Goal: Task Accomplishment & Management: Complete application form

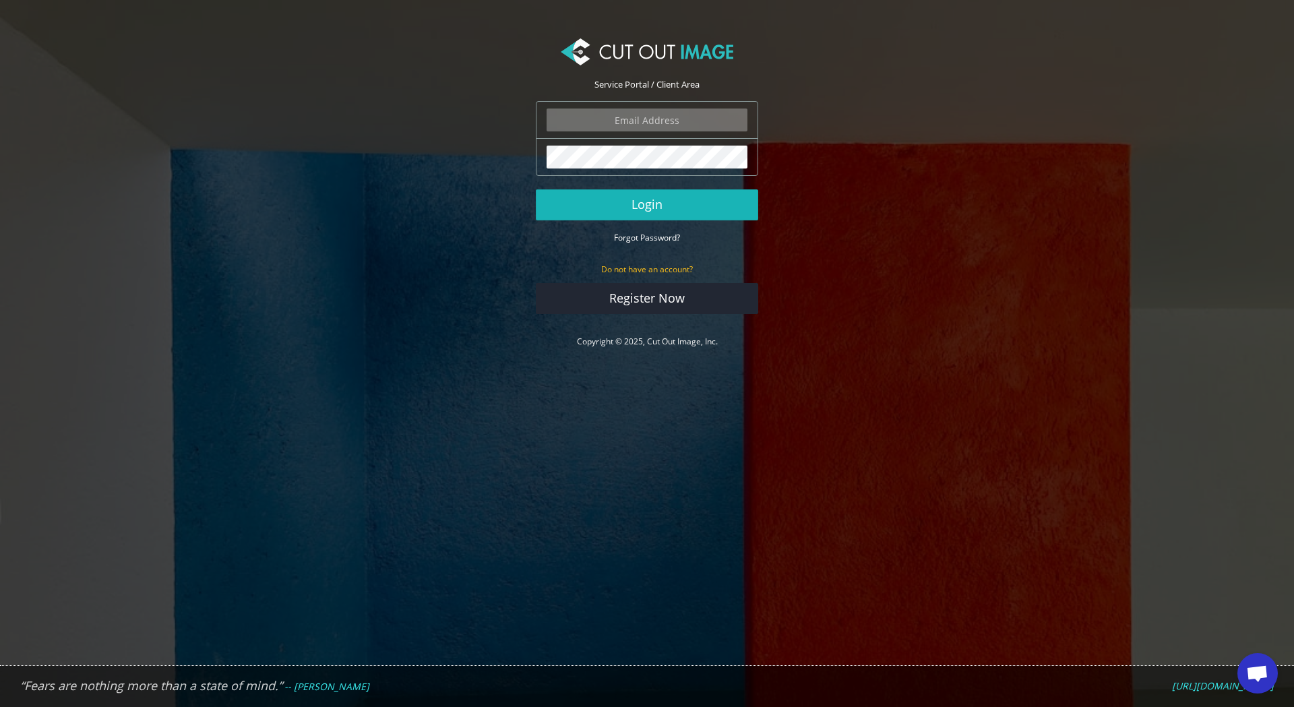
scroll to position [1267, 0]
type input "expstudios@gmail.com"
click at [673, 204] on button "Login" at bounding box center [647, 204] width 222 height 31
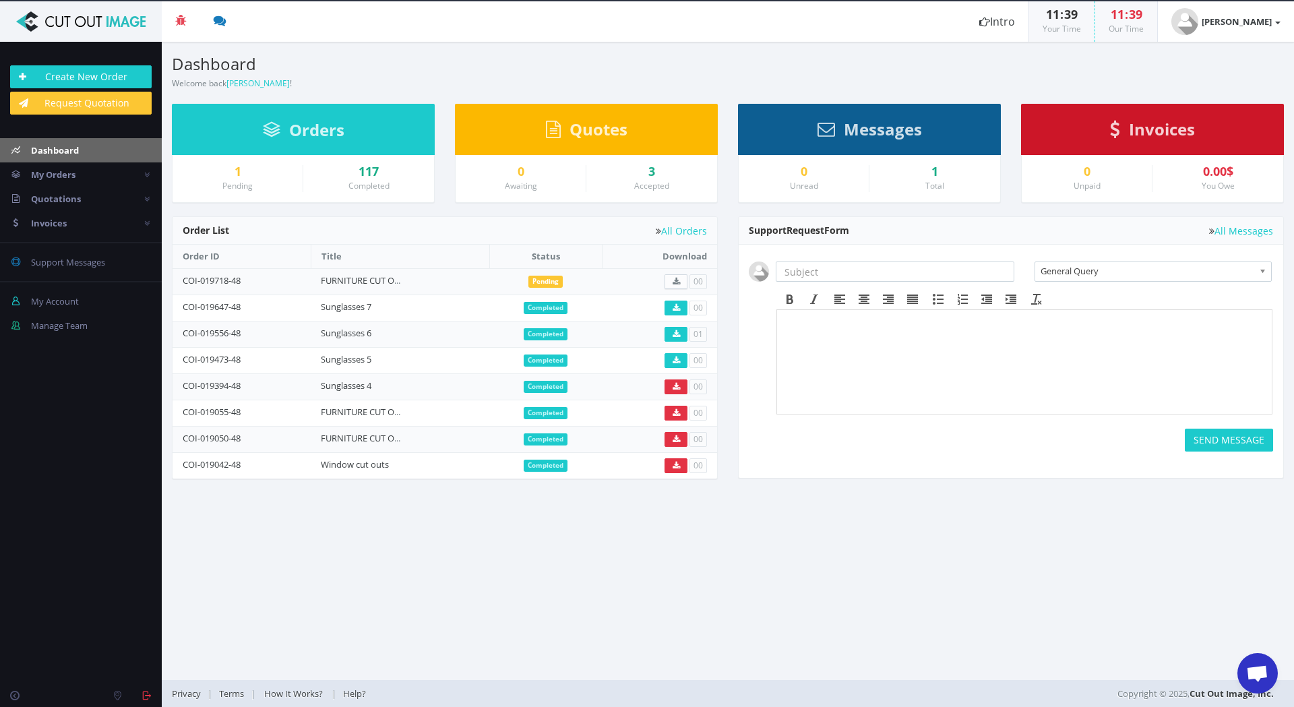
scroll to position [1267, 0]
click at [371, 279] on link "FURNITURE CUT OUTS 87" at bounding box center [371, 280] width 100 height 12
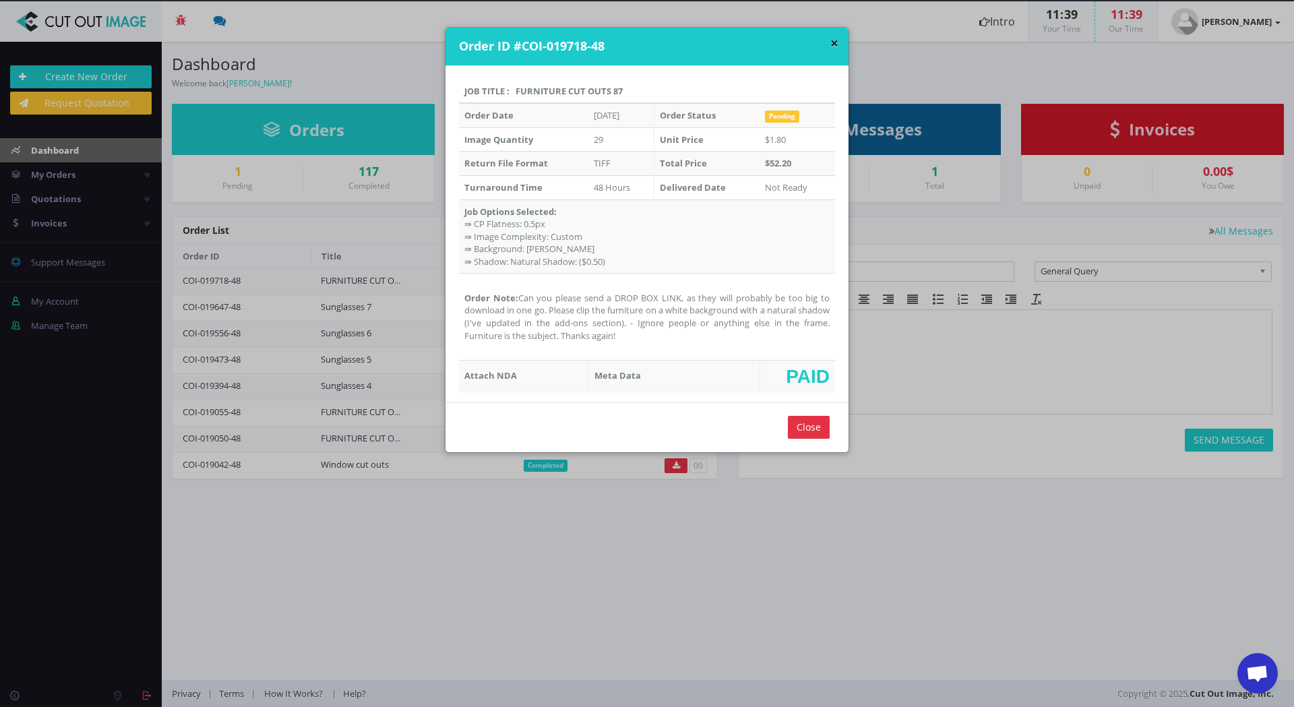
drag, startPoint x: 607, startPoint y: 91, endPoint x: 520, endPoint y: 94, distance: 87.0
click at [520, 94] on th "Job Title : FURNITURE CUT OUTS 87" at bounding box center [647, 92] width 376 height 24
click at [607, 89] on th "Job Title : FURNITURE CUT OUTS 87" at bounding box center [647, 92] width 376 height 24
drag, startPoint x: 630, startPoint y: 90, endPoint x: 512, endPoint y: 90, distance: 117.3
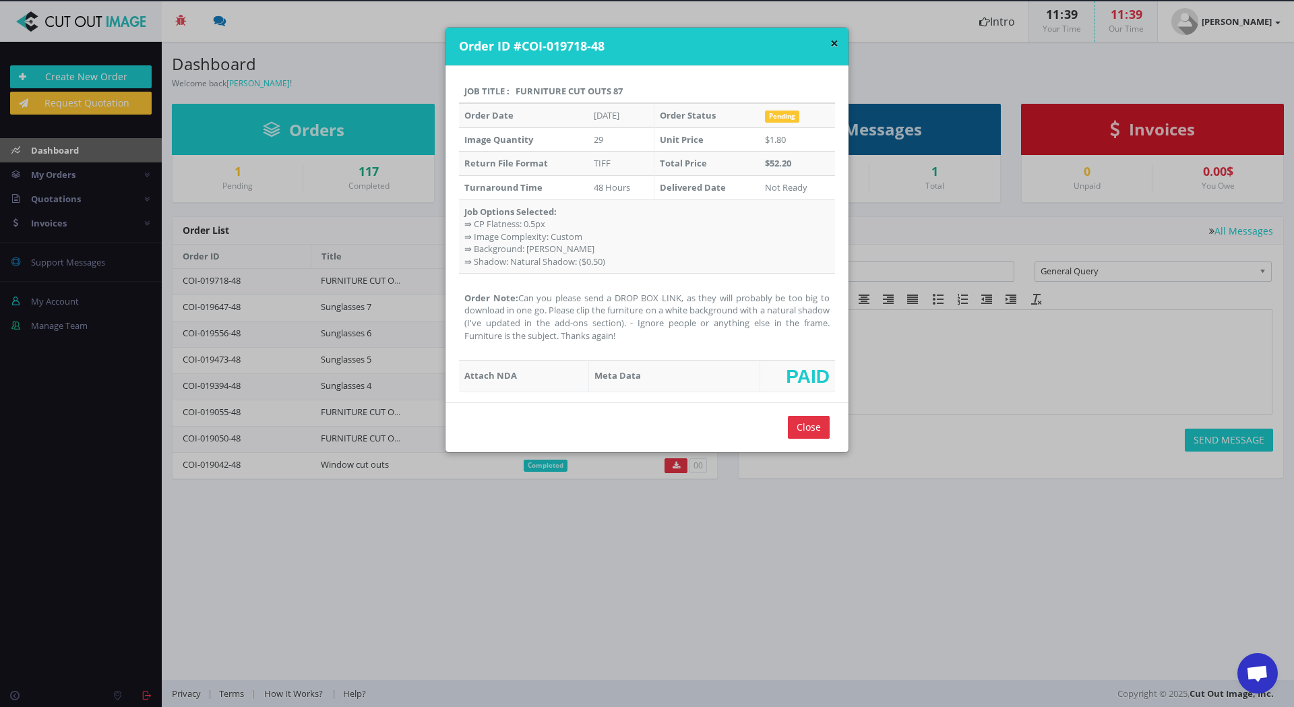
click at [512, 90] on th "Job Title : FURNITURE CUT OUTS 87" at bounding box center [647, 92] width 376 height 24
copy th "FURNITURE CUT OUTS 87"
drag, startPoint x: 577, startPoint y: 324, endPoint x: 516, endPoint y: 299, distance: 65.9
click at [516, 299] on td "Order Note: Can you please send a DROP BOX LINK, as they will probably be too b…" at bounding box center [647, 317] width 376 height 86
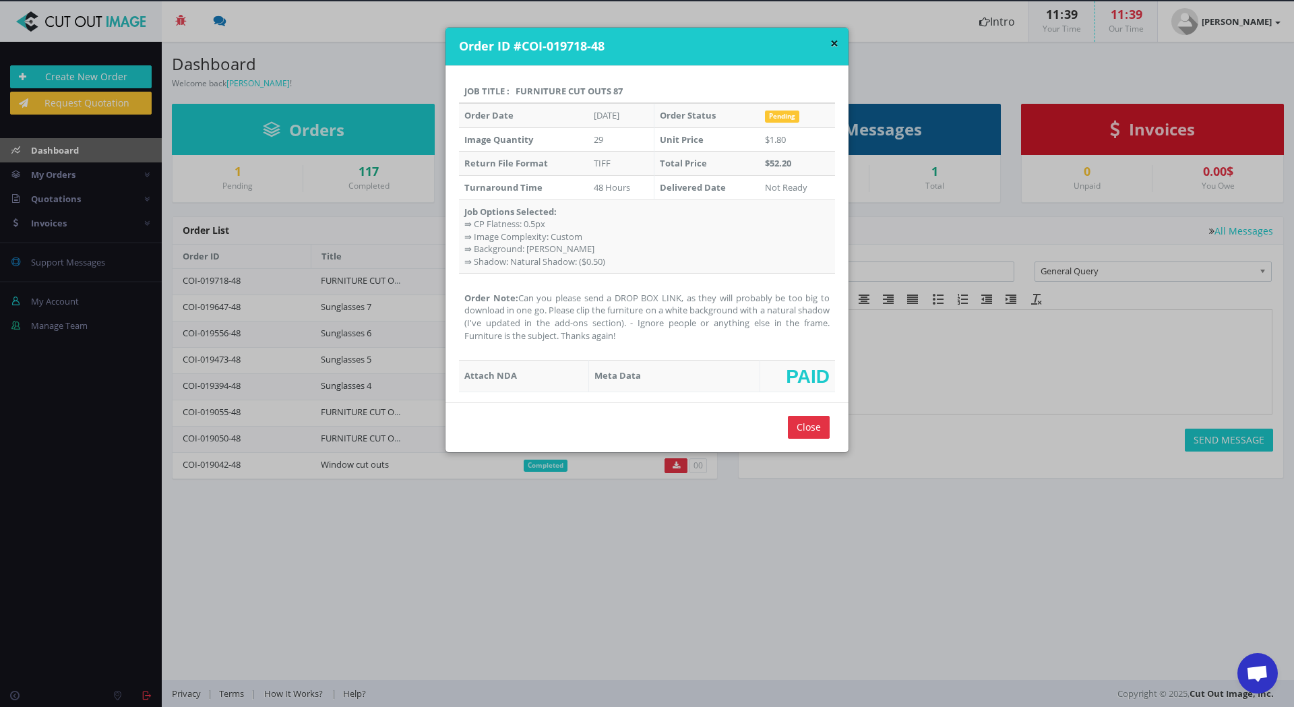
copy td "Can you please send a DROP BOX LINK, as they will probably be too big to downlo…"
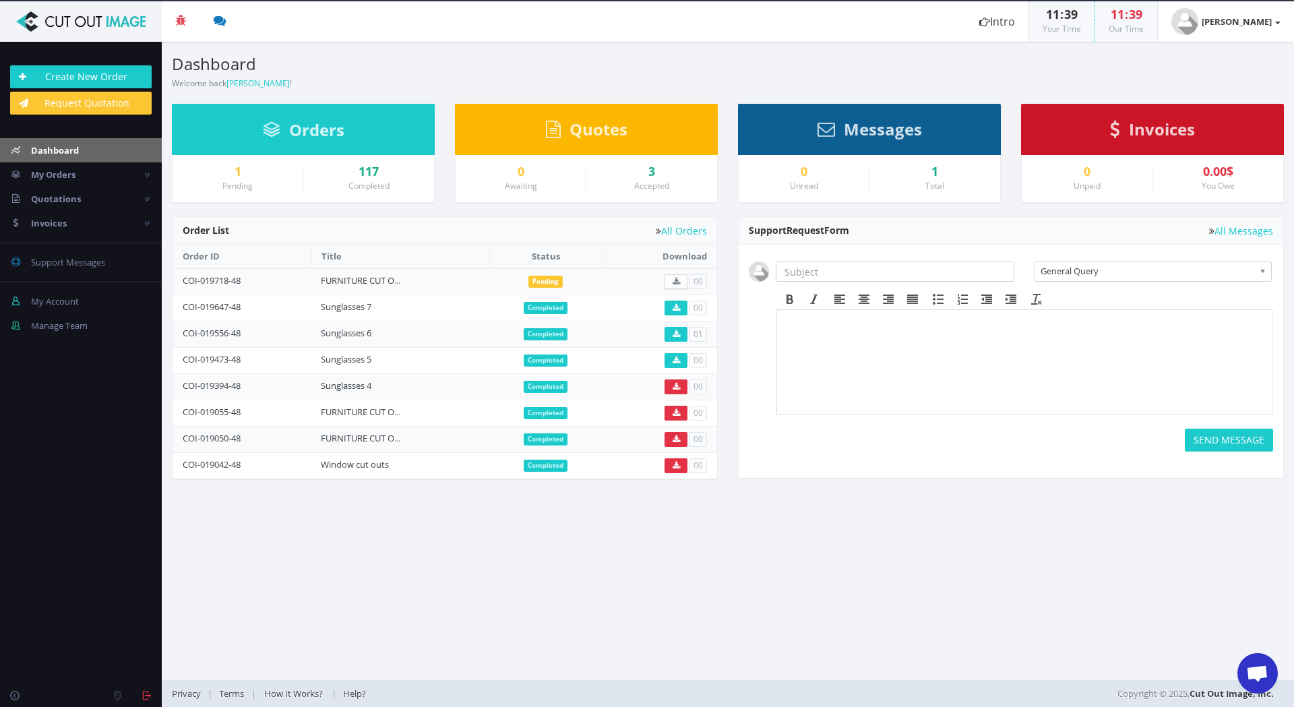
scroll to position [1267, 0]
click at [85, 79] on link "Create New Order" at bounding box center [81, 76] width 142 height 23
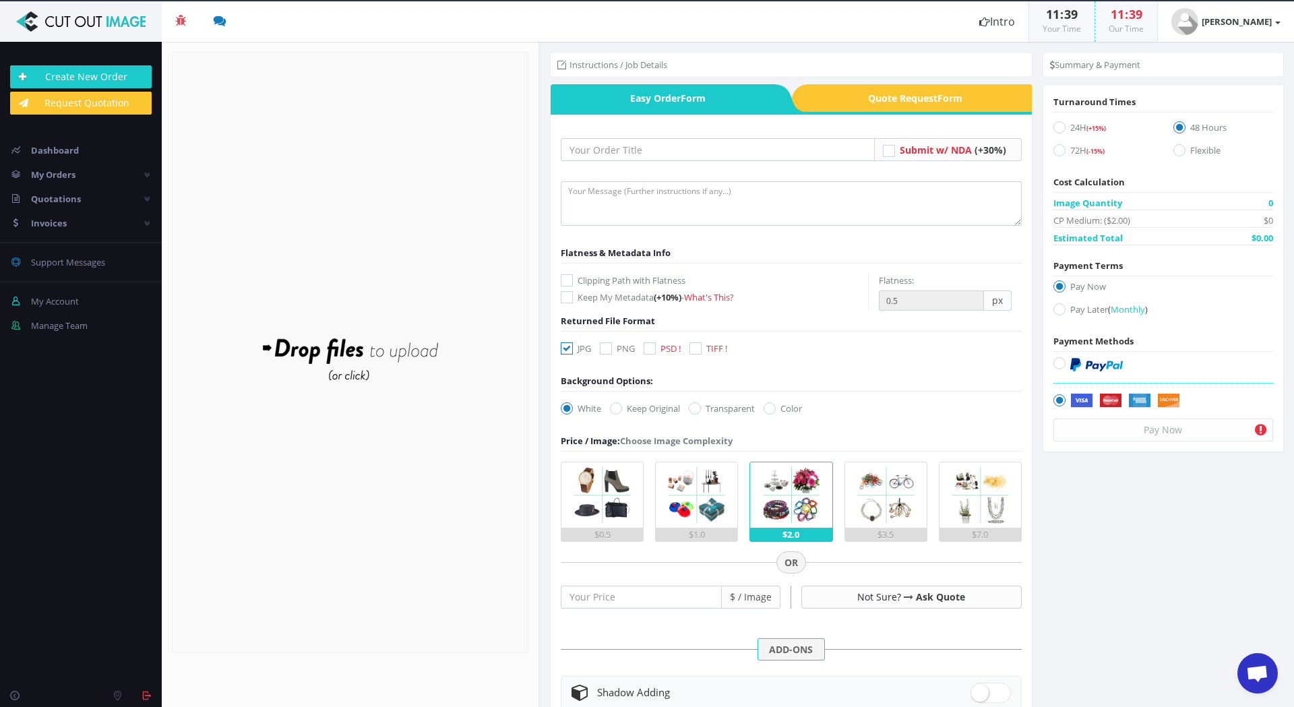
scroll to position [1267, 0]
click at [618, 150] on input "text" at bounding box center [718, 149] width 314 height 23
paste input "FURNITURE CUT OUTS 87"
type input "FURNITURE CUT OUTS 88"
click at [669, 204] on textarea at bounding box center [791, 203] width 461 height 44
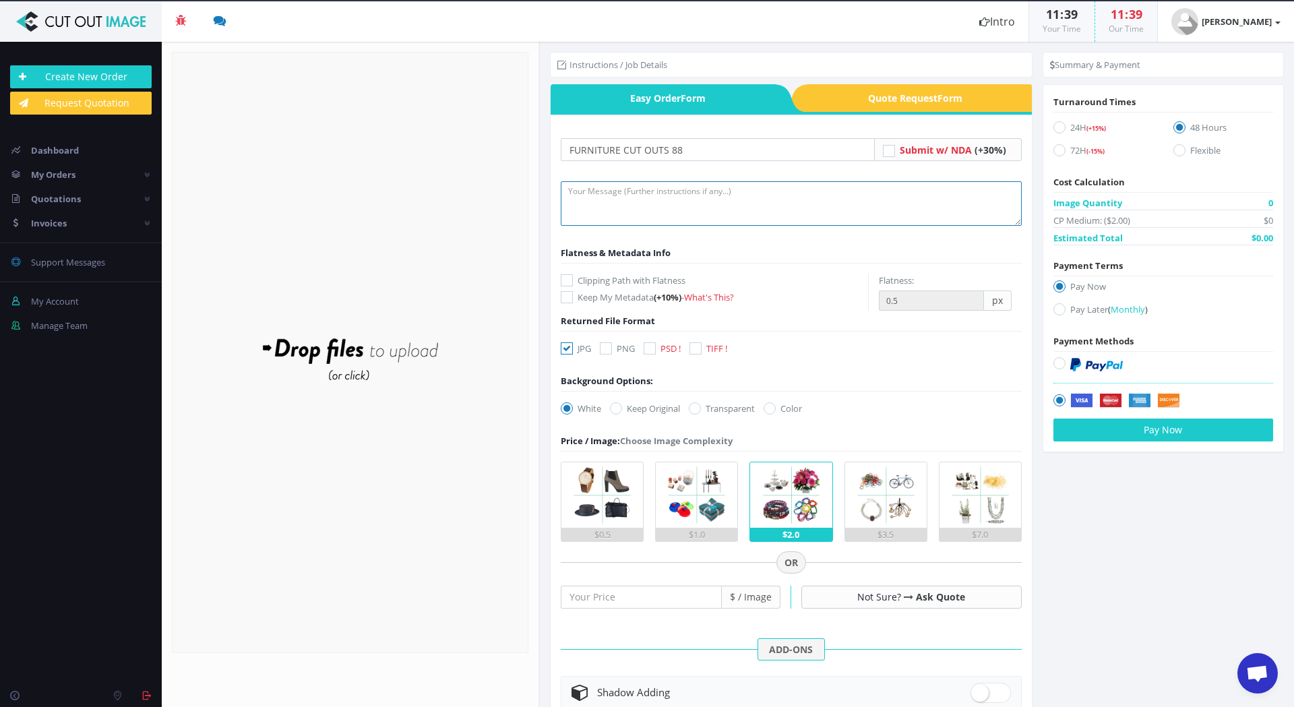
paste textarea "Can you please send a DROP BOX LINK, as they will probably be too big to downlo…"
type textarea "Can you please send a DROP BOX LINK, as they will probably be too big to downlo…"
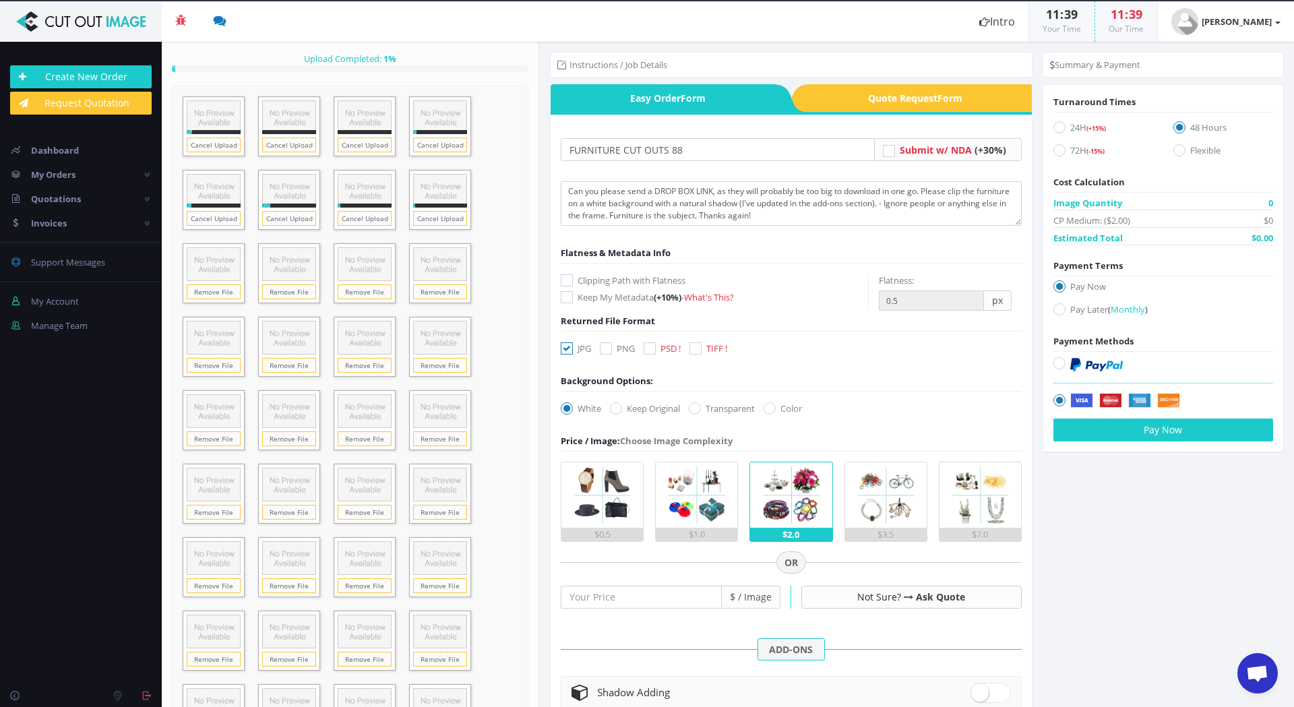
click at [566, 283] on icon at bounding box center [567, 280] width 12 height 12
click at [566, 283] on input "Clipping Path with Flatness" at bounding box center [568, 280] width 9 height 9
checkbox input "true"
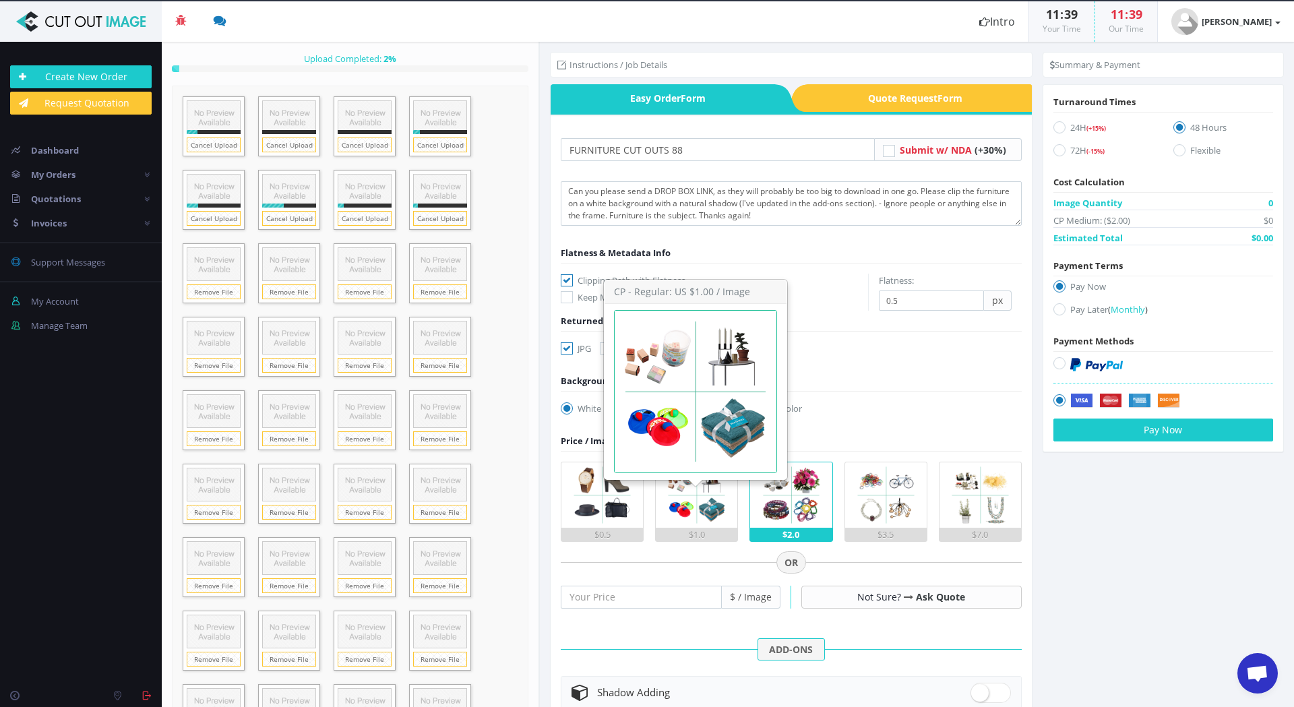
click at [691, 524] on img at bounding box center [696, 494] width 65 height 65
click at [0, 0] on input "$1.0" at bounding box center [0, 0] width 0 height 0
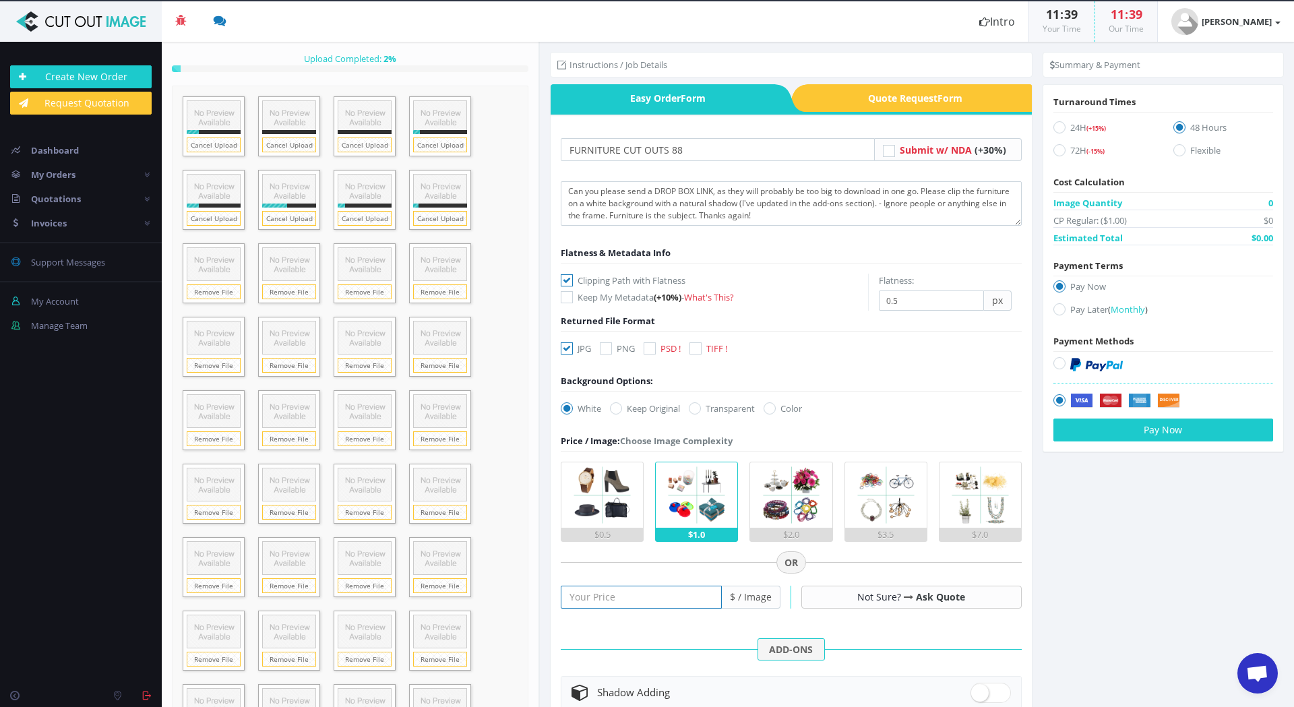
click at [649, 595] on input "number" at bounding box center [641, 597] width 161 height 23
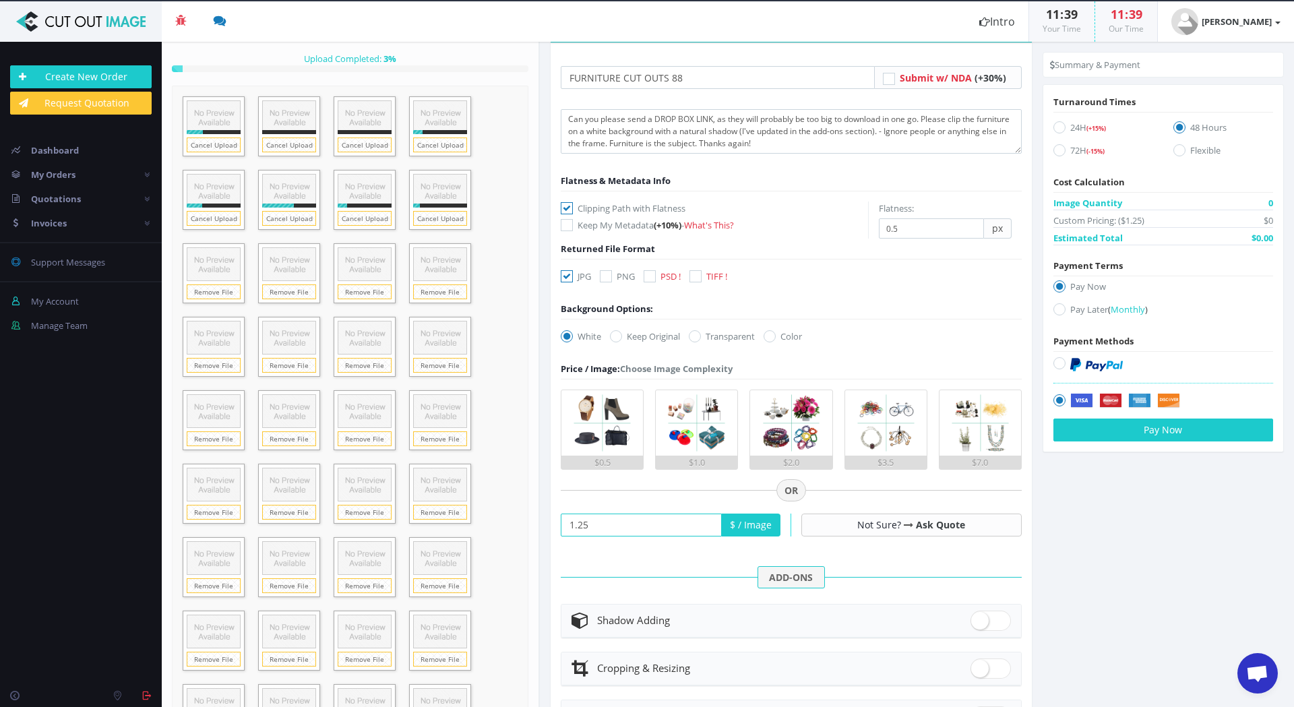
scroll to position [202, 0]
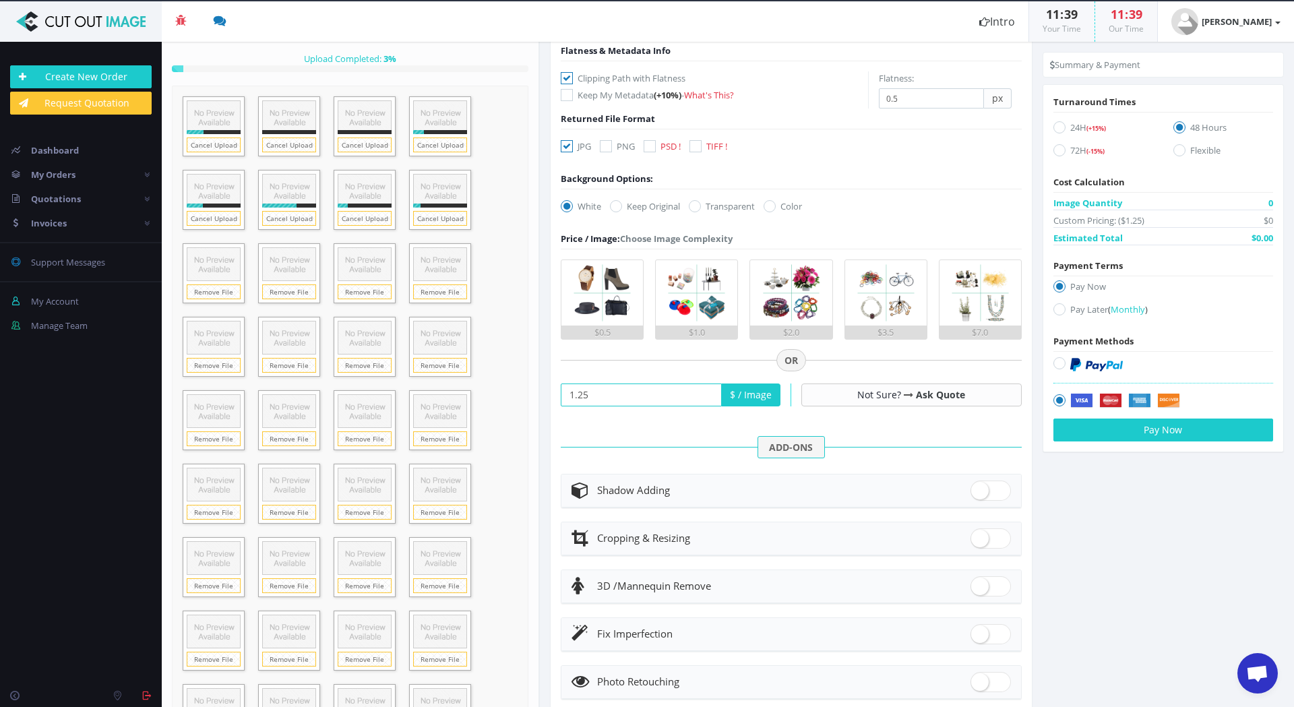
type input "1.25"
click at [990, 490] on span at bounding box center [991, 491] width 40 height 20
click at [980, 490] on input "checkbox" at bounding box center [975, 487] width 9 height 9
checkbox input "true"
radio input "true"
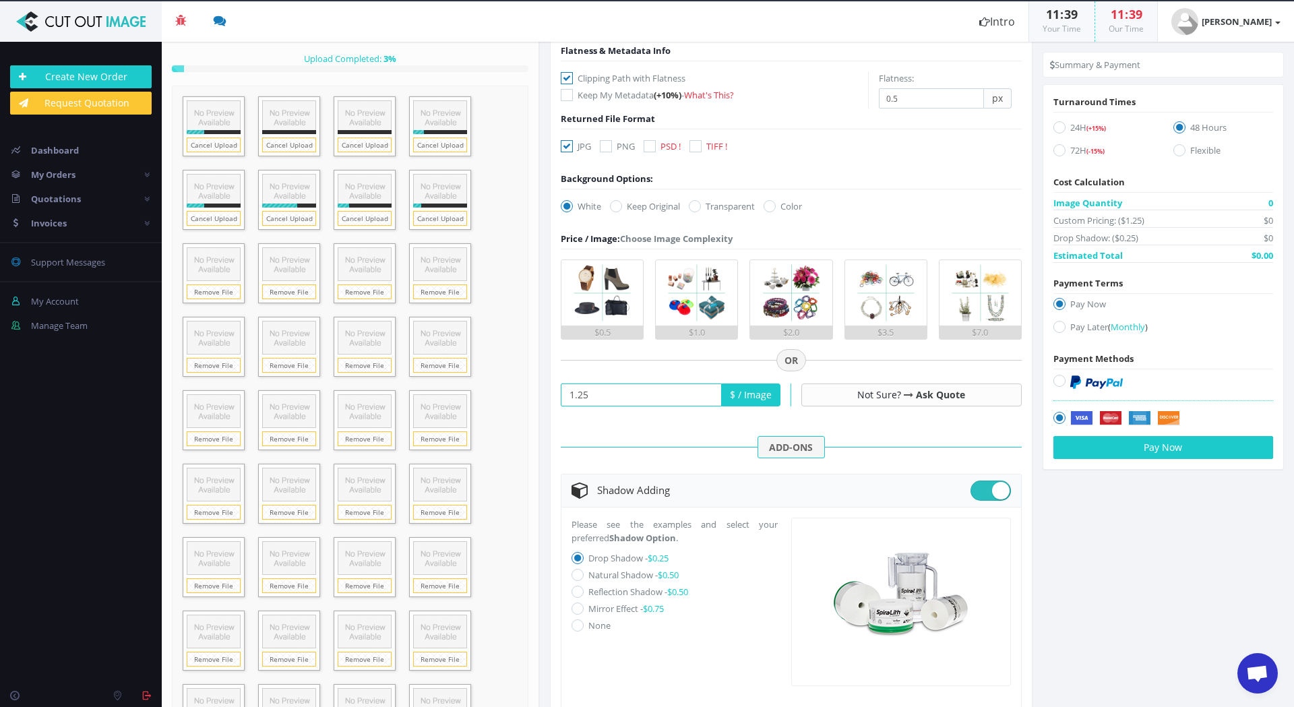
click at [576, 574] on icon at bounding box center [578, 575] width 12 height 12
click at [576, 574] on input "Natural Shadow - $0.50" at bounding box center [579, 575] width 9 height 9
radio input "true"
click at [694, 145] on icon at bounding box center [696, 146] width 12 height 12
click at [694, 145] on input "TIFF !" at bounding box center [697, 146] width 9 height 9
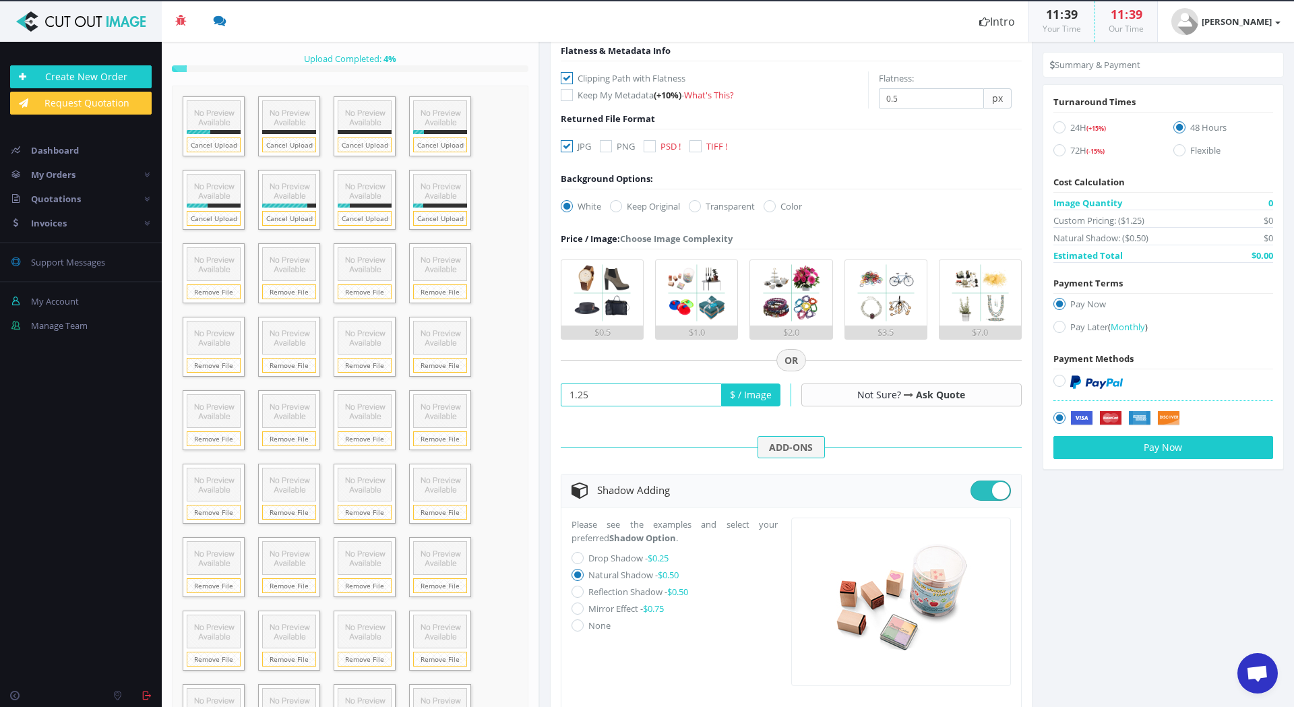
checkbox input "true"
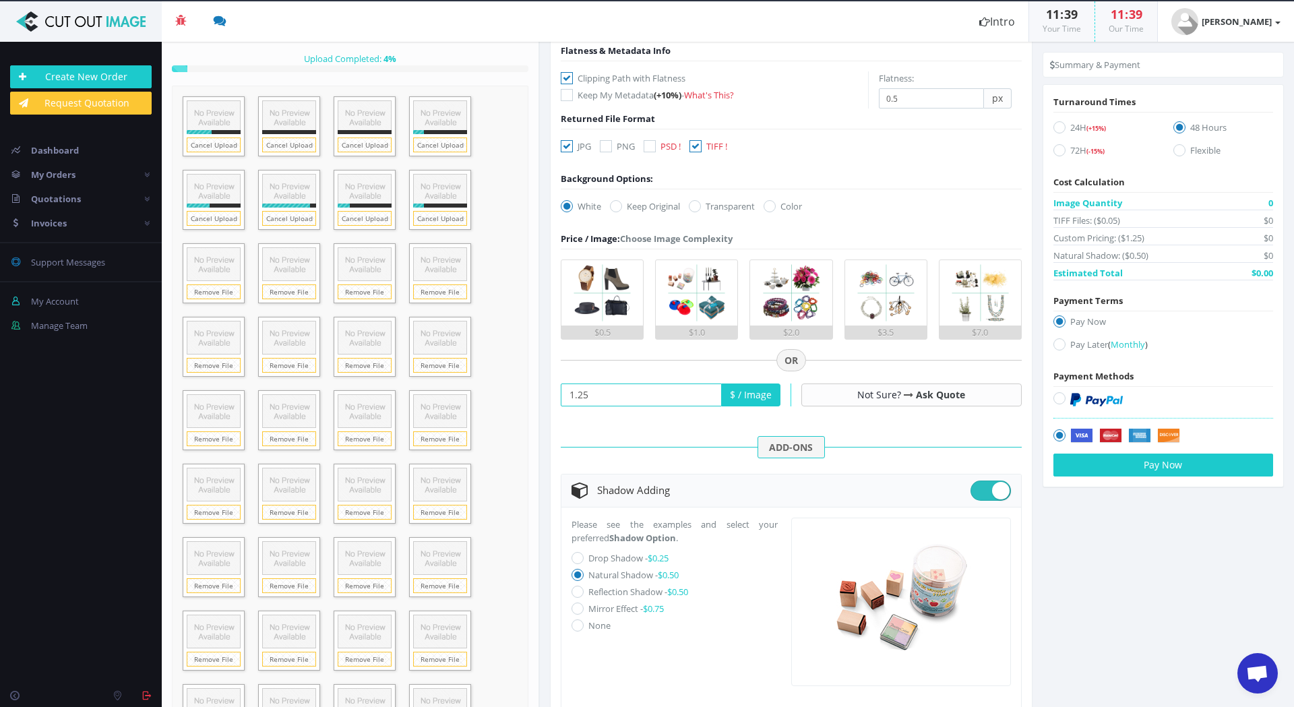
click at [564, 145] on icon at bounding box center [567, 146] width 12 height 12
click at [564, 145] on input "JPG" at bounding box center [568, 146] width 9 height 9
checkbox input "false"
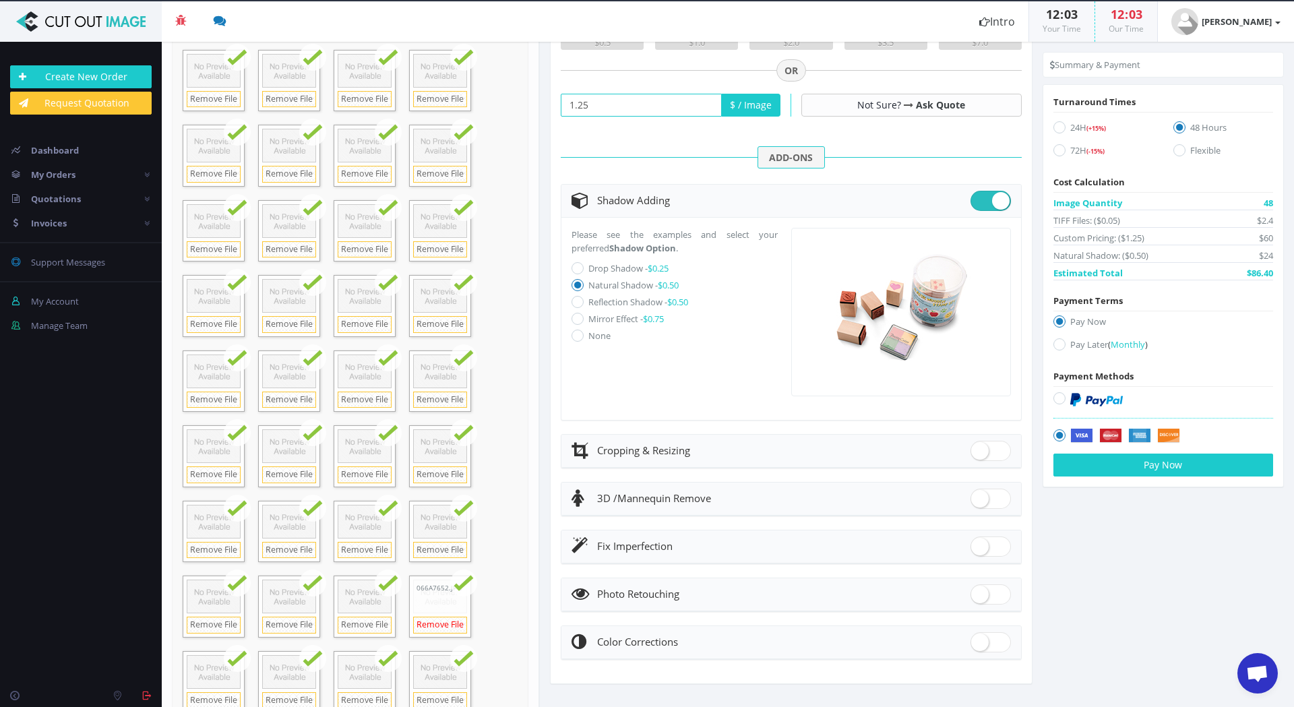
scroll to position [255, 0]
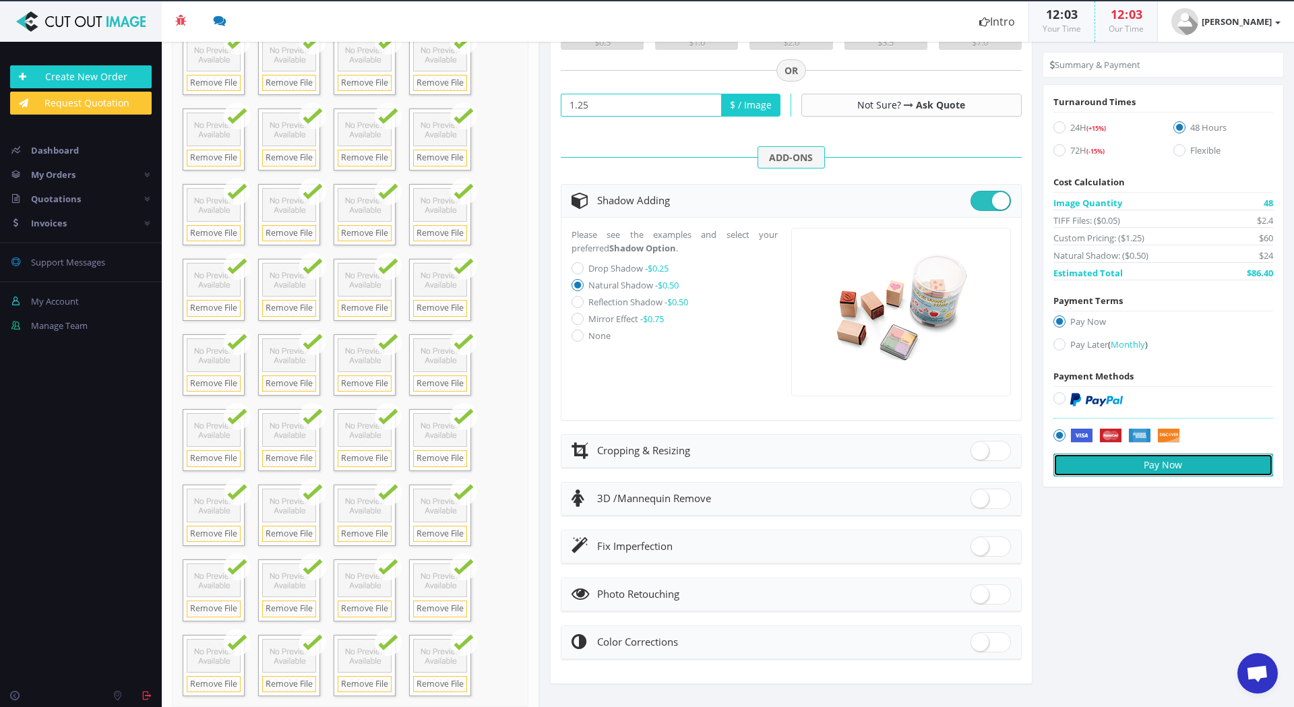
click at [1149, 466] on button "Pay Now" at bounding box center [1164, 465] width 220 height 23
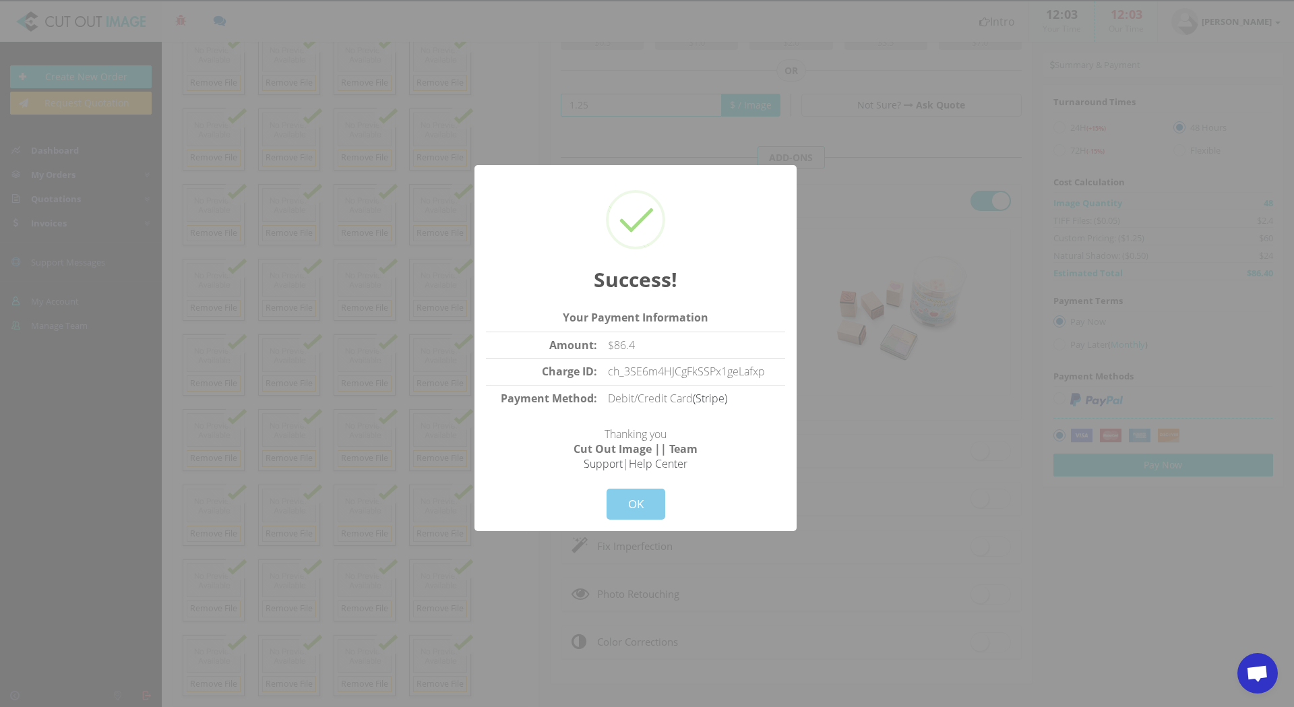
click at [632, 505] on button "OK" at bounding box center [636, 504] width 59 height 31
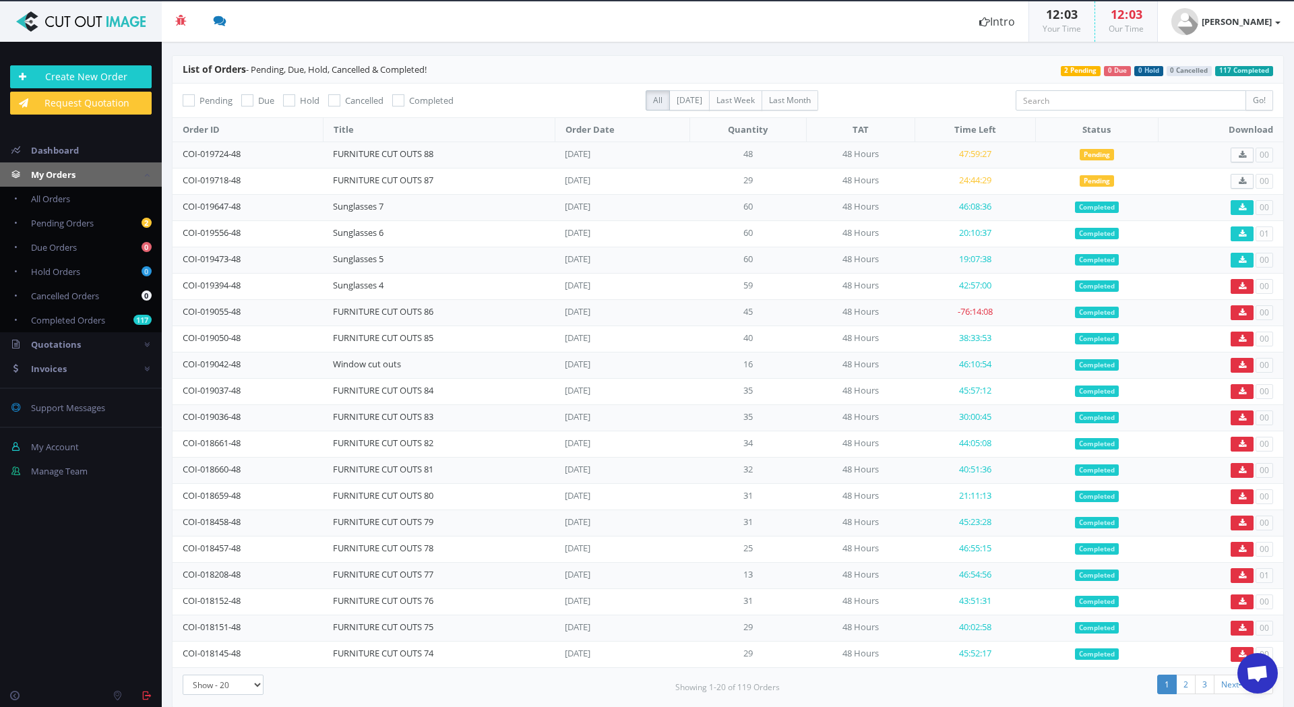
scroll to position [1267, 0]
